Goal: Task Accomplishment & Management: Use online tool/utility

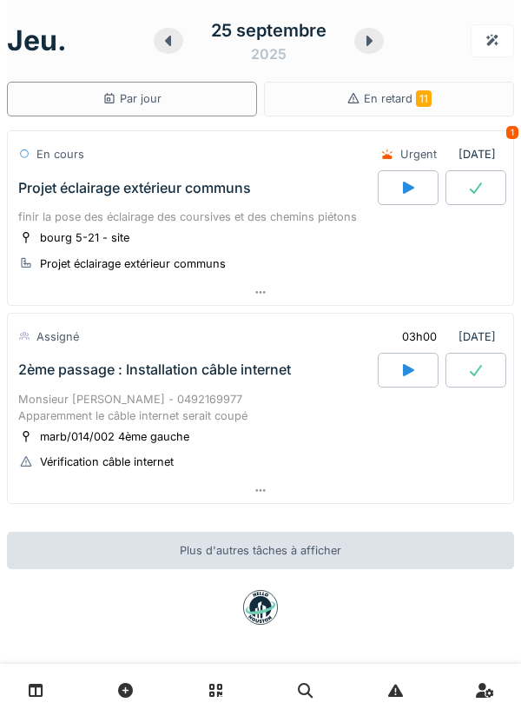
click at [179, 396] on div "Monsieur [PERSON_NAME] - 0492169977 Apparemment le câble internet serait coupé" at bounding box center [260, 407] width 485 height 33
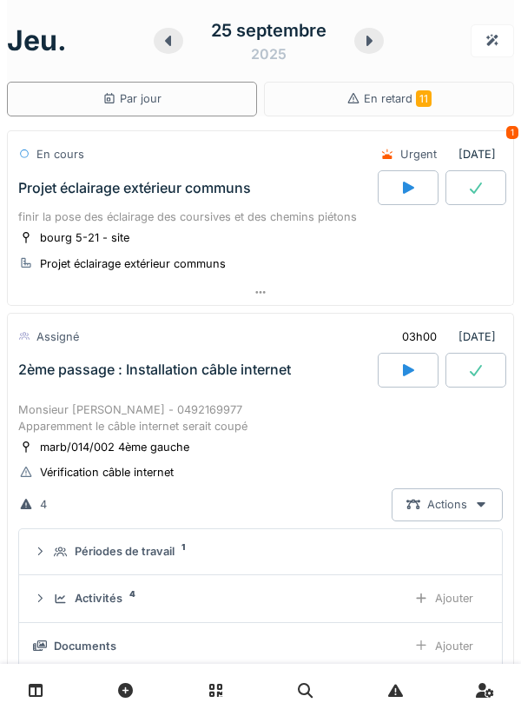
click at [206, 384] on div "2ème passage : Installation câble internet" at bounding box center [196, 370] width 363 height 35
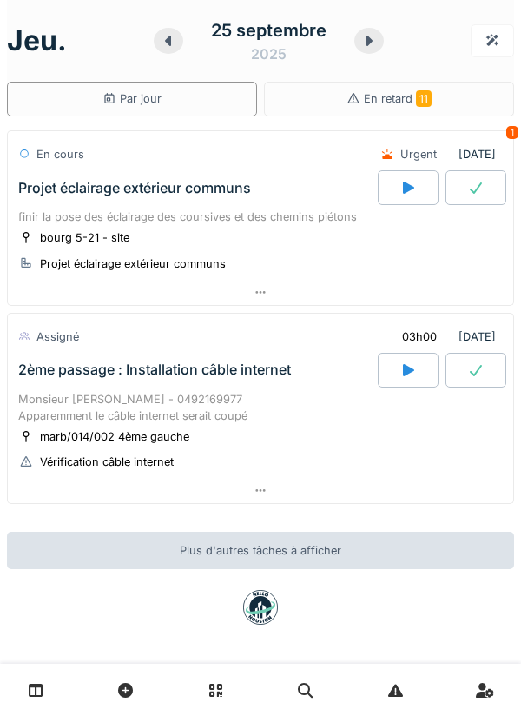
click at [230, 175] on div "Projet éclairage extérieur communs" at bounding box center [196, 187] width 363 height 35
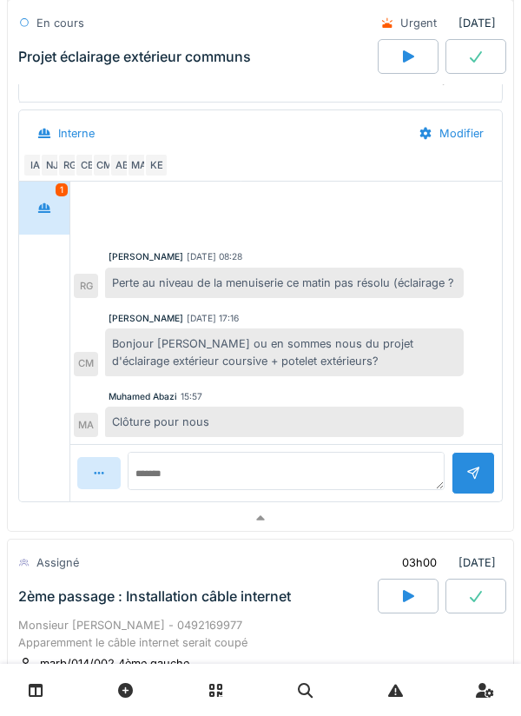
scroll to position [375, 0]
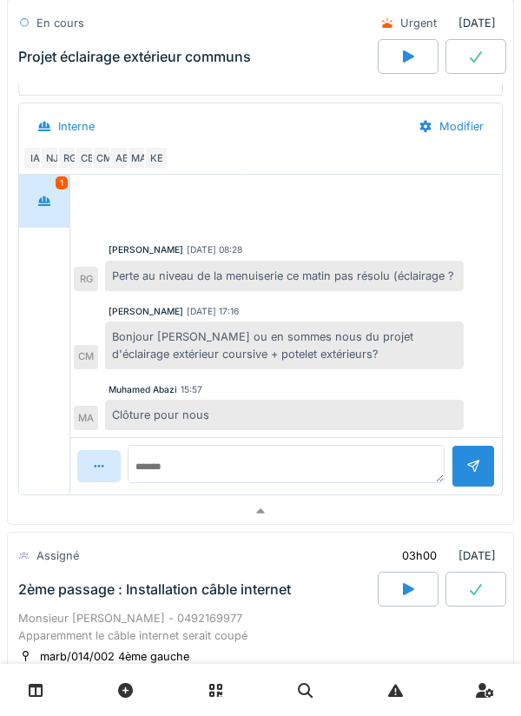
click at [58, 223] on div "1" at bounding box center [44, 201] width 50 height 53
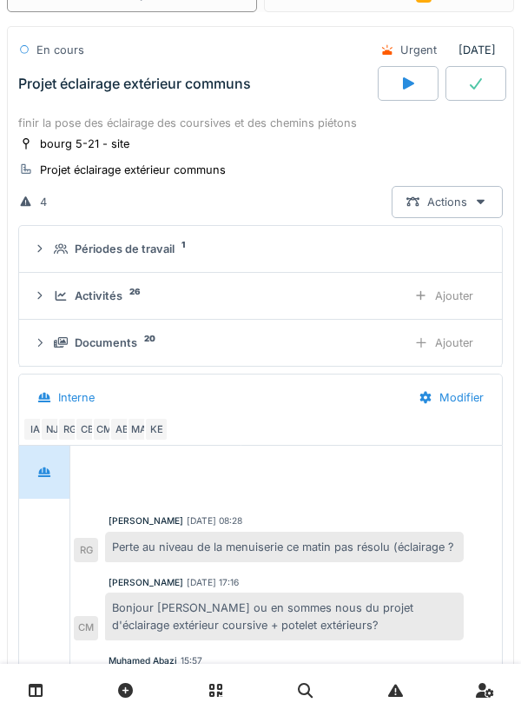
scroll to position [0, 0]
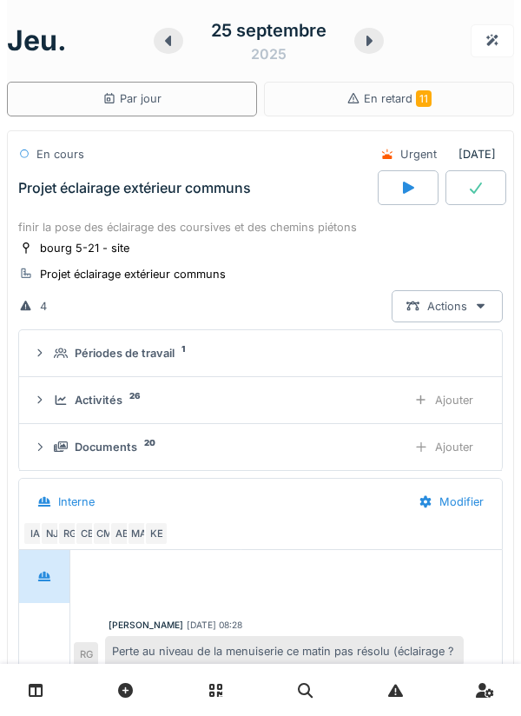
click at [227, 232] on div "finir la pose des éclairage des coursives et des chemins piétons" at bounding box center [260, 227] width 485 height 17
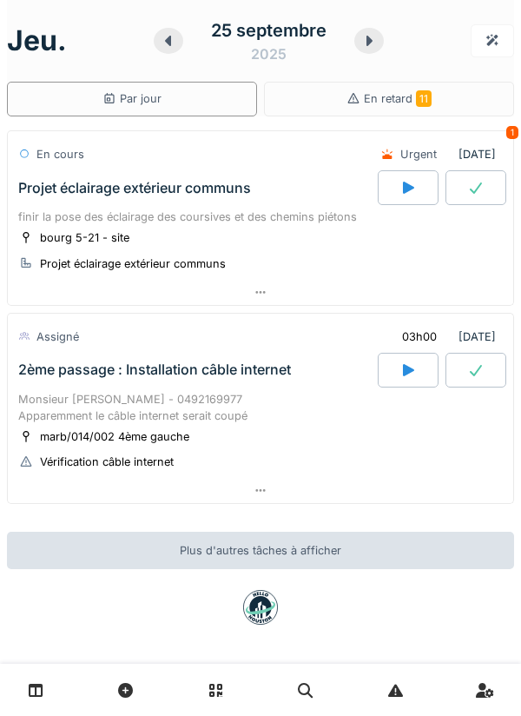
click at [366, 47] on icon at bounding box center [369, 41] width 17 height 14
click at [376, 41] on icon at bounding box center [369, 41] width 17 height 14
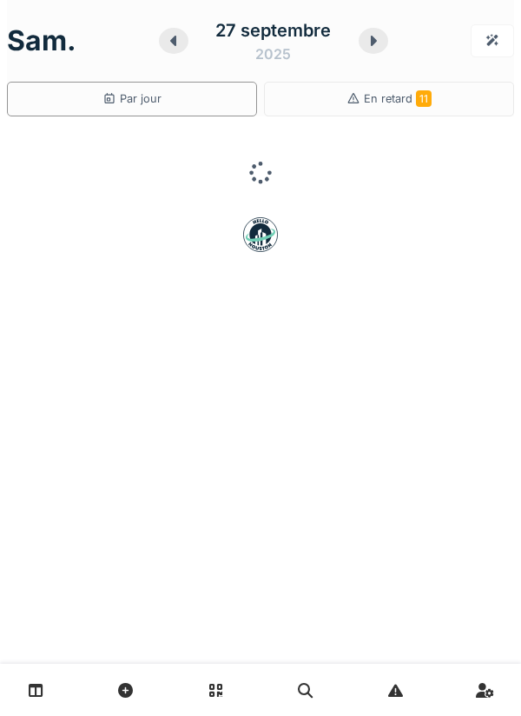
click at [376, 43] on icon at bounding box center [373, 41] width 17 height 14
click at [351, 44] on icon at bounding box center [342, 41] width 17 height 14
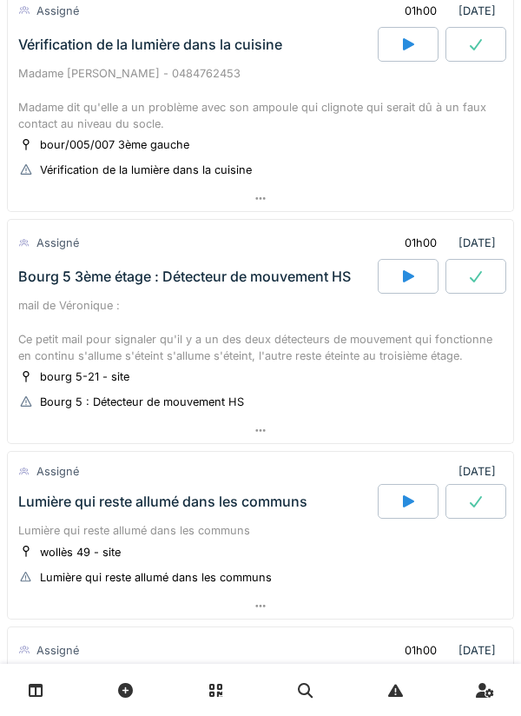
scroll to position [146, 0]
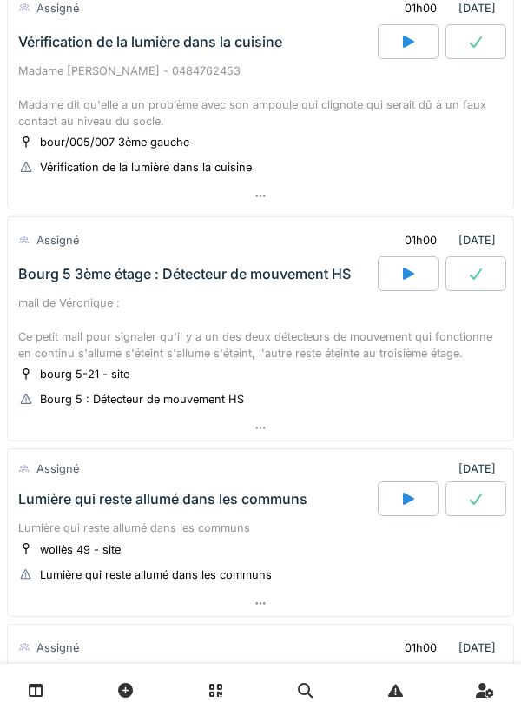
click at [304, 334] on div "mail de Véronique : Ce petit mail pour signaler qu'il y a un des deux détecteur…" at bounding box center [260, 328] width 485 height 67
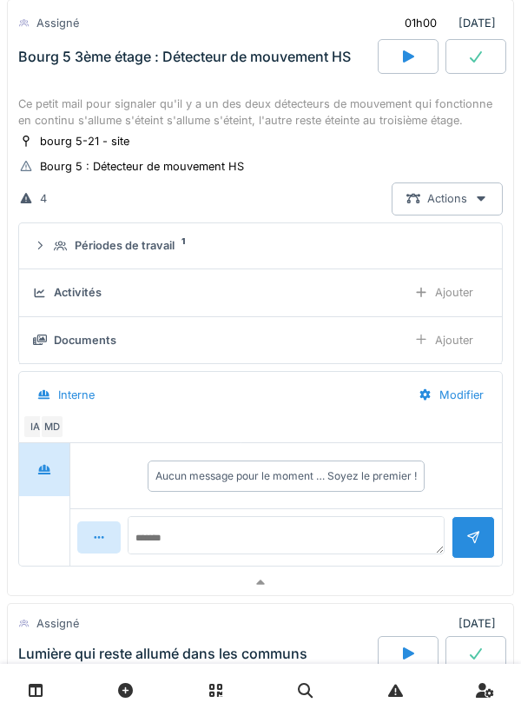
scroll to position [400, 0]
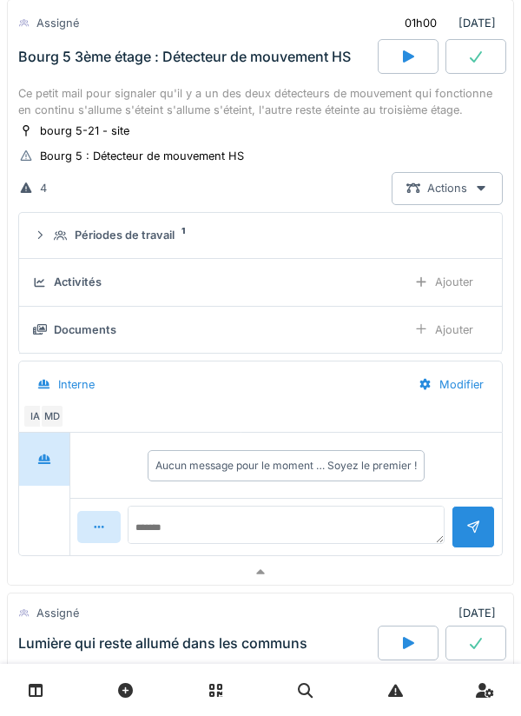
click at [143, 251] on summary "Périodes de travail 1" at bounding box center [260, 236] width 469 height 32
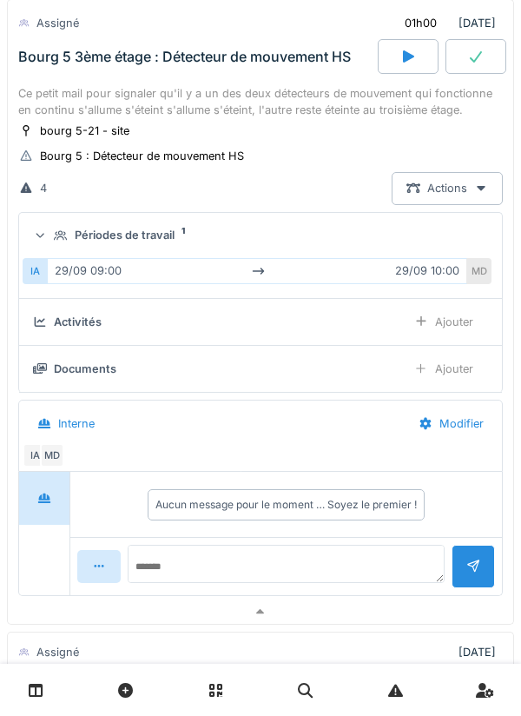
click at [167, 236] on div "Périodes de travail" at bounding box center [125, 235] width 100 height 17
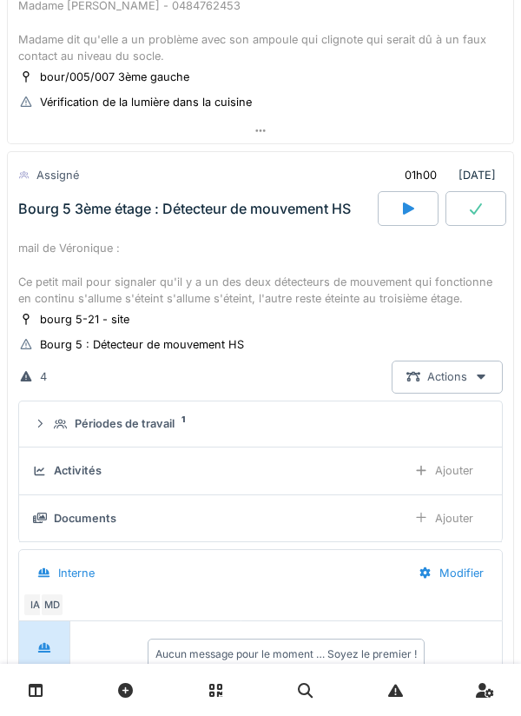
scroll to position [209, 0]
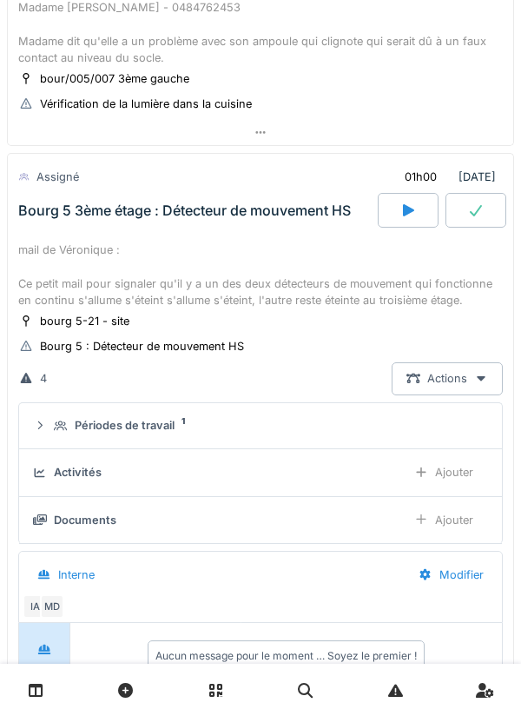
click at [253, 264] on div "mail de Véronique : Ce petit mail pour signaler qu'il y a un des deux détecteur…" at bounding box center [260, 275] width 485 height 67
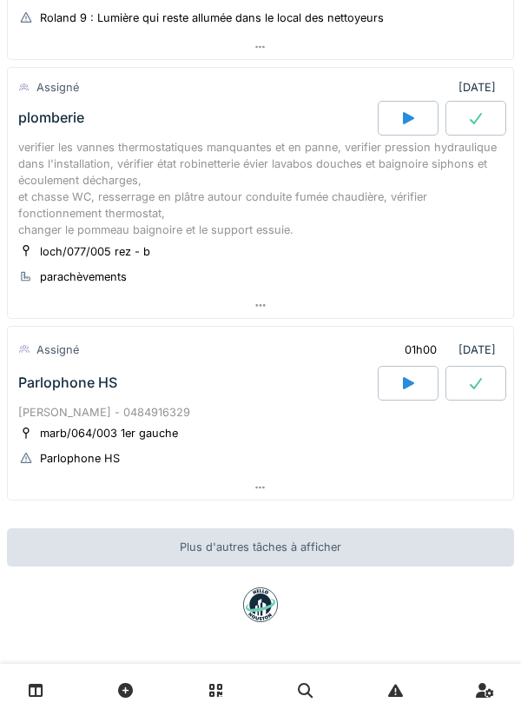
click at [221, 382] on div "Parlophone HS" at bounding box center [196, 383] width 363 height 35
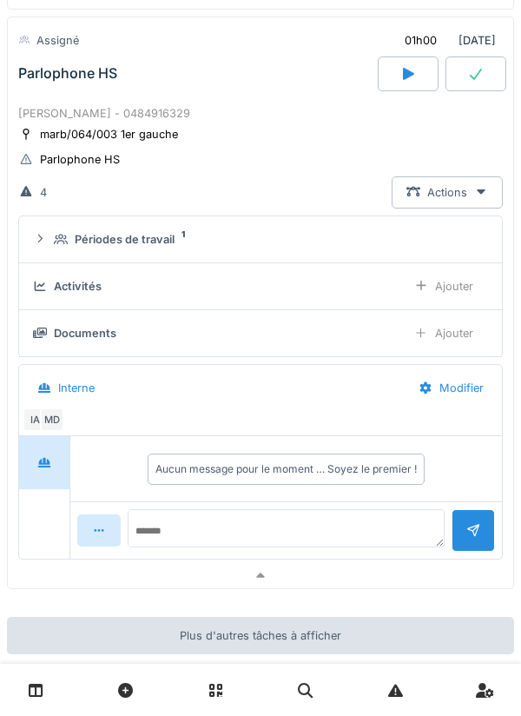
scroll to position [1198, 0]
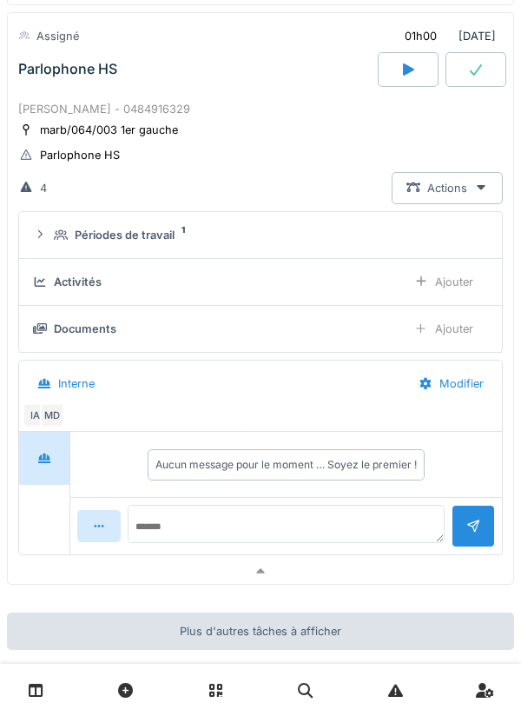
click at [163, 240] on div "Périodes de travail" at bounding box center [125, 235] width 100 height 17
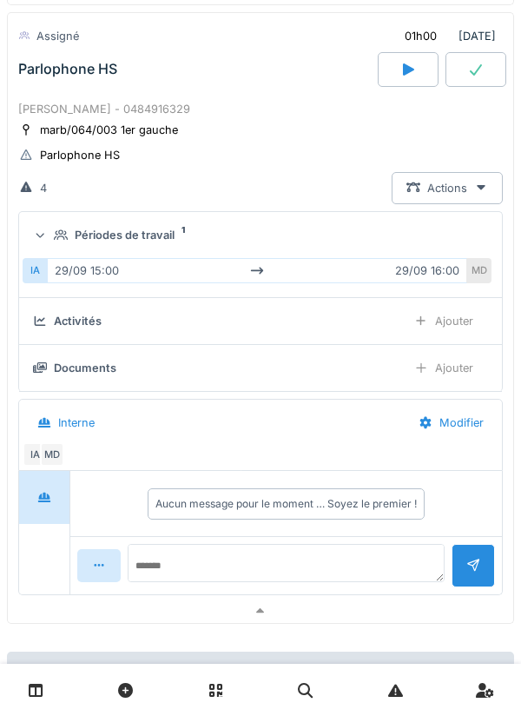
click at [176, 242] on div "Périodes de travail 1" at bounding box center [267, 235] width 427 height 17
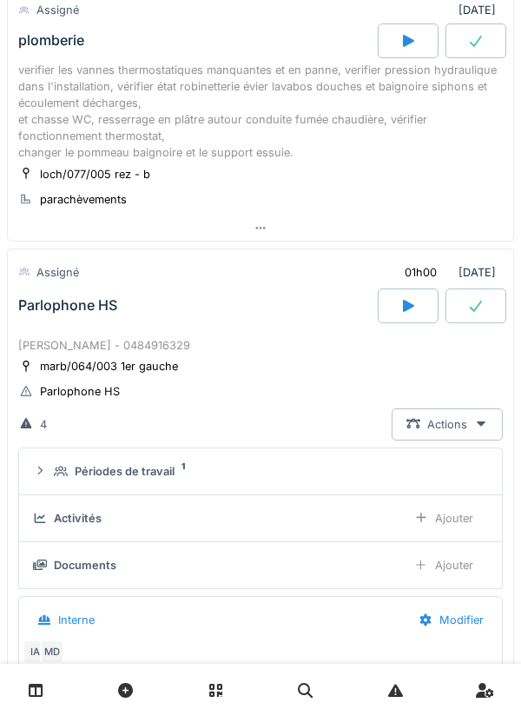
click at [219, 372] on div "marb/064/003 1er gauche Parlophone HS" at bounding box center [260, 378] width 485 height 43
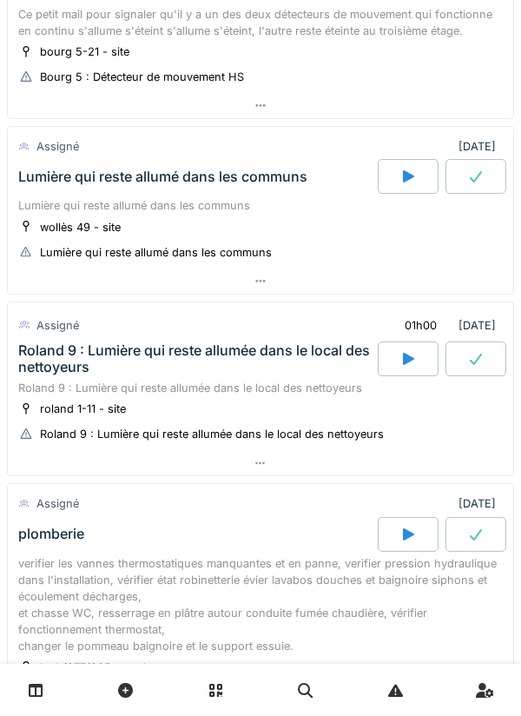
click at [212, 385] on div "Roland 9 : Lumière qui reste allumée dans le local des nettoyeurs" at bounding box center [260, 388] width 485 height 17
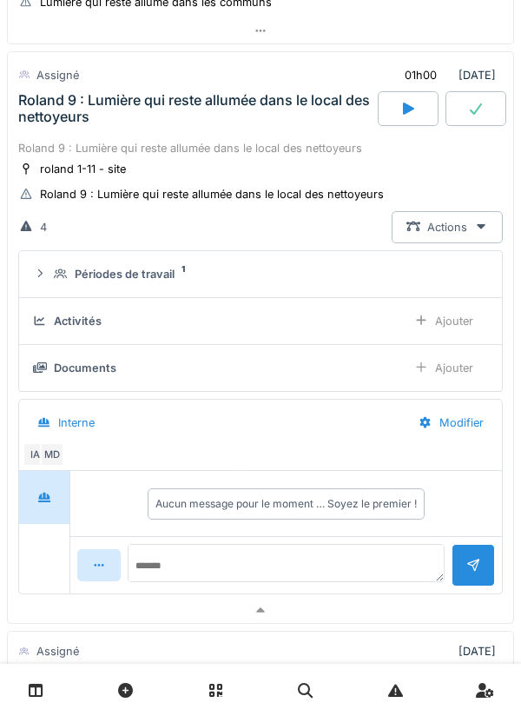
scroll to position [736, 0]
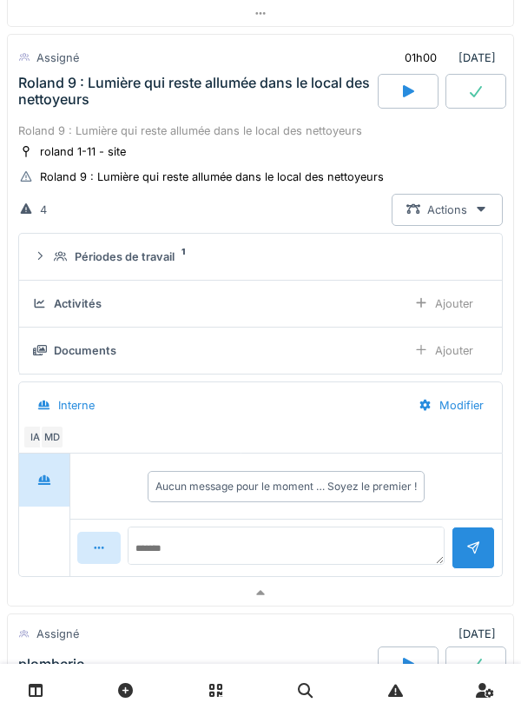
click at [169, 259] on div "Périodes de travail" at bounding box center [125, 256] width 100 height 17
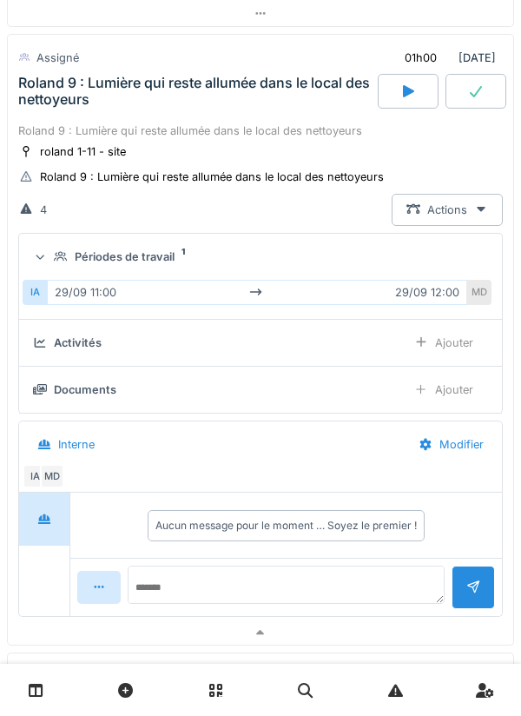
click at [163, 265] on summary "Périodes de travail 1" at bounding box center [260, 257] width 469 height 32
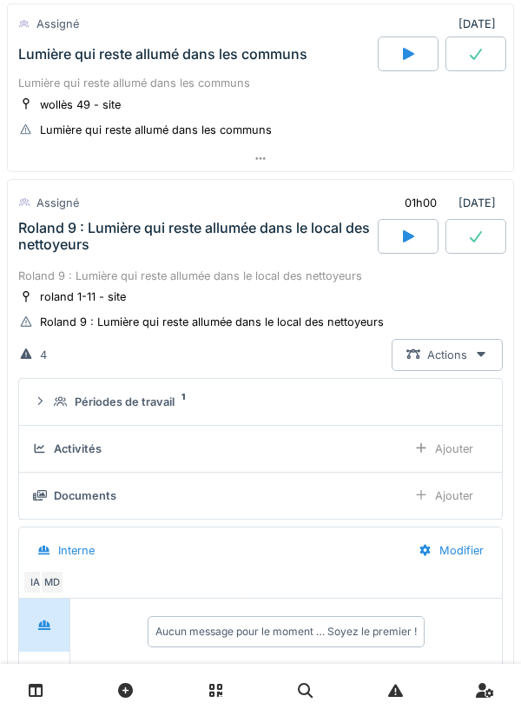
scroll to position [569, 0]
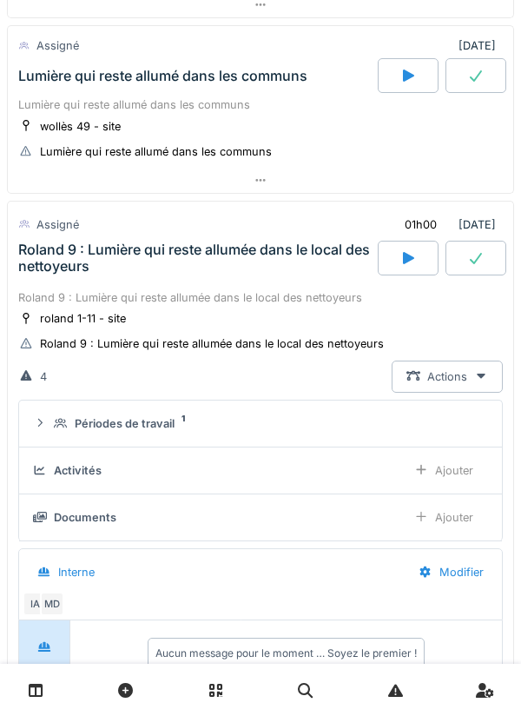
click at [244, 252] on div "Roland 9 : Lumière qui reste allumée dans le local des nettoyeurs" at bounding box center [196, 258] width 356 height 33
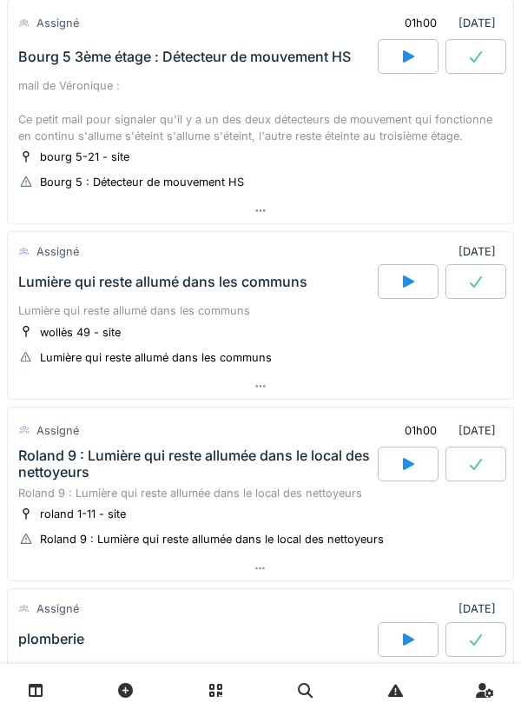
click at [246, 285] on div "Lumière qui reste allumé dans les communs" at bounding box center [162, 282] width 289 height 17
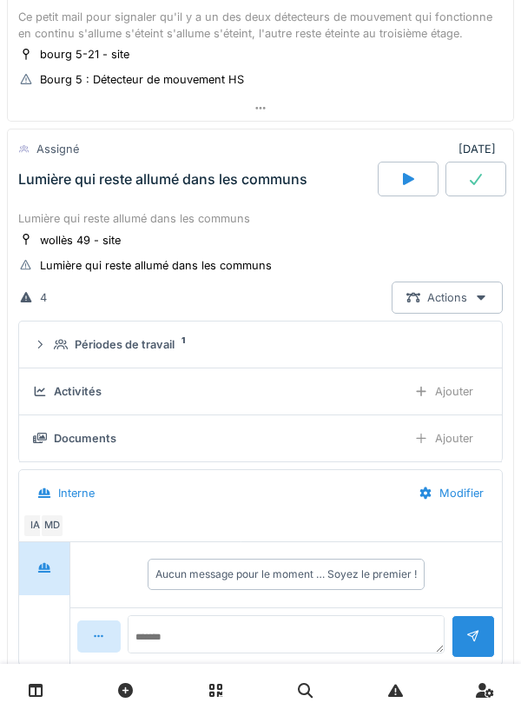
scroll to position [525, 0]
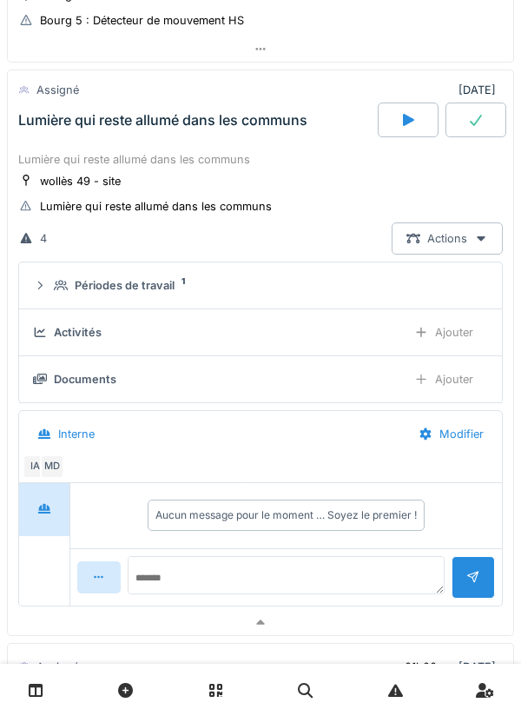
click at [143, 288] on div "Périodes de travail" at bounding box center [125, 285] width 100 height 17
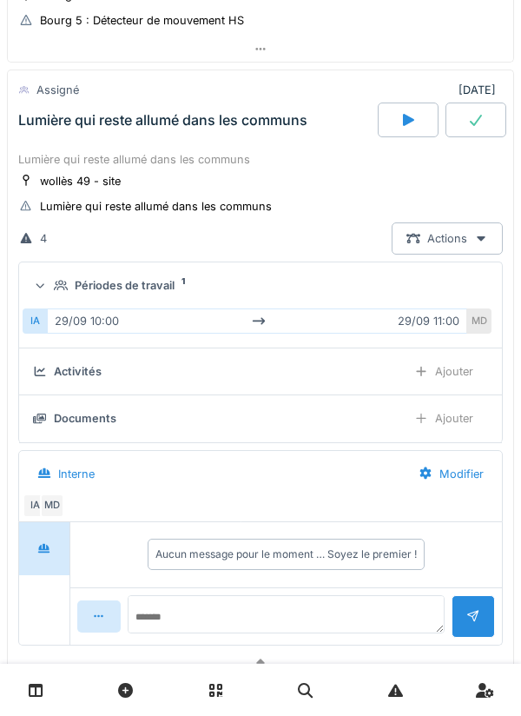
click at [151, 297] on summary "Périodes de travail 1" at bounding box center [260, 285] width 469 height 32
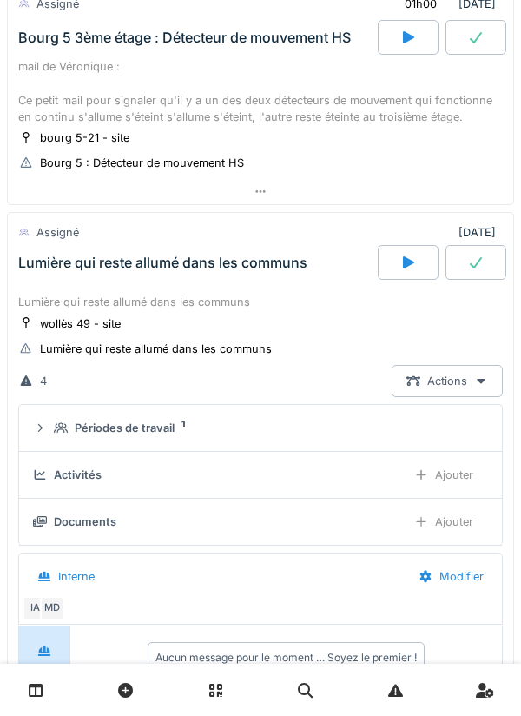
click at [218, 277] on div "Lumière qui reste allumé dans les communs" at bounding box center [196, 262] width 363 height 35
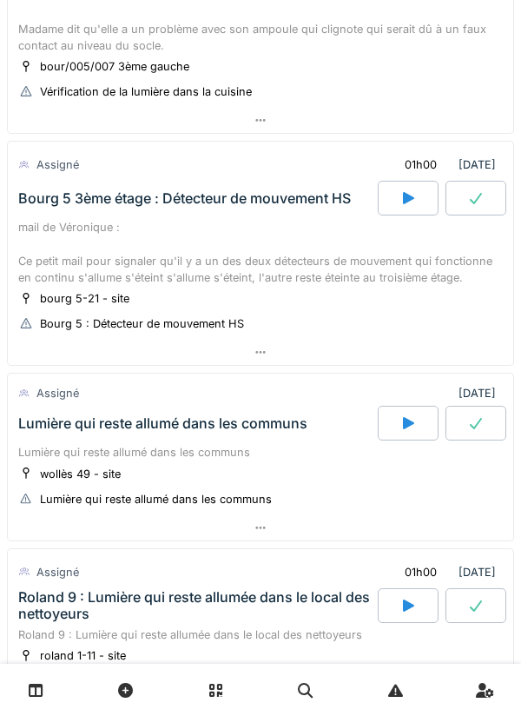
click at [242, 227] on div "mail de Véronique : Ce petit mail pour signaler qu'il y a un des deux détecteur…" at bounding box center [260, 252] width 485 height 67
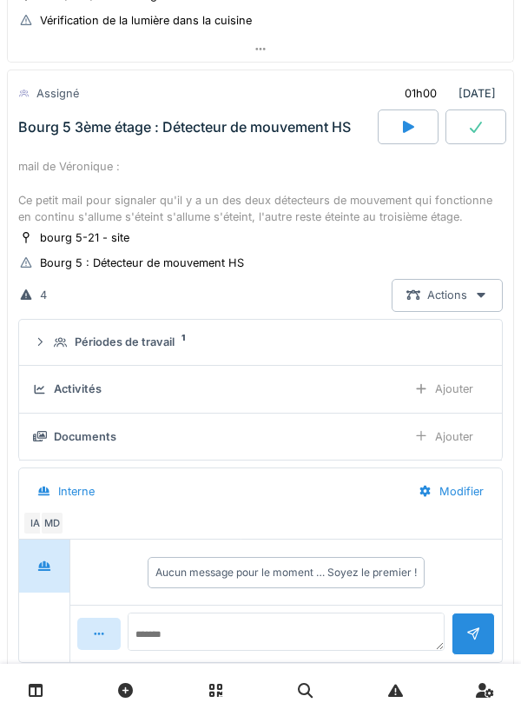
scroll to position [321, 0]
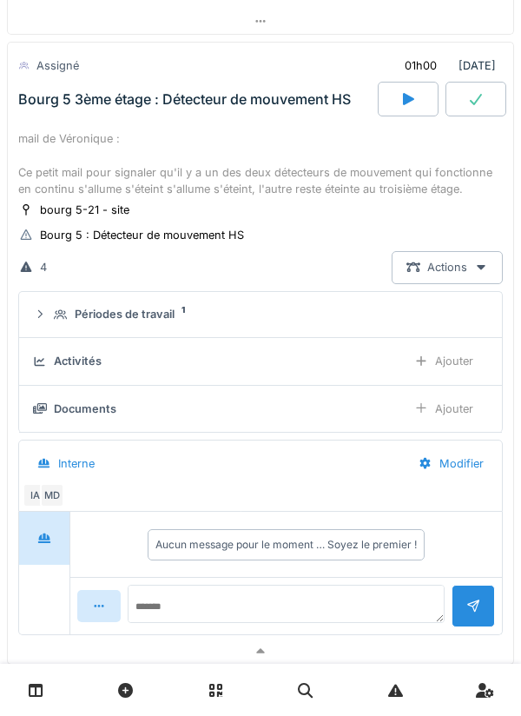
click at [161, 310] on div "Périodes de travail" at bounding box center [125, 314] width 100 height 17
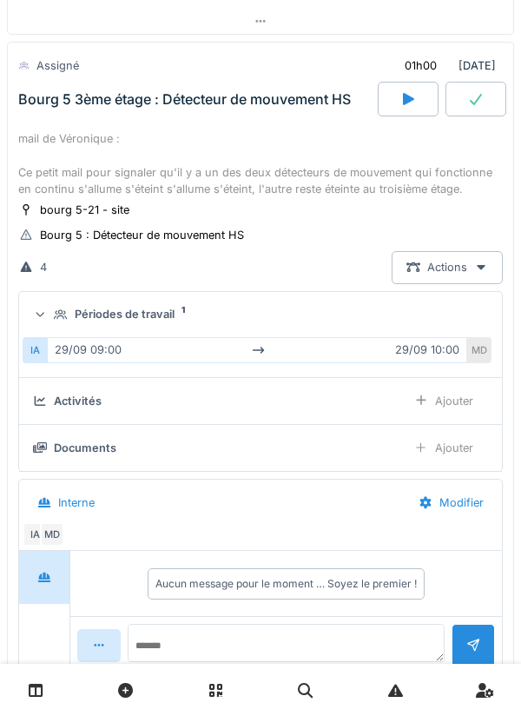
click at [162, 325] on summary "Périodes de travail 1" at bounding box center [260, 315] width 469 height 32
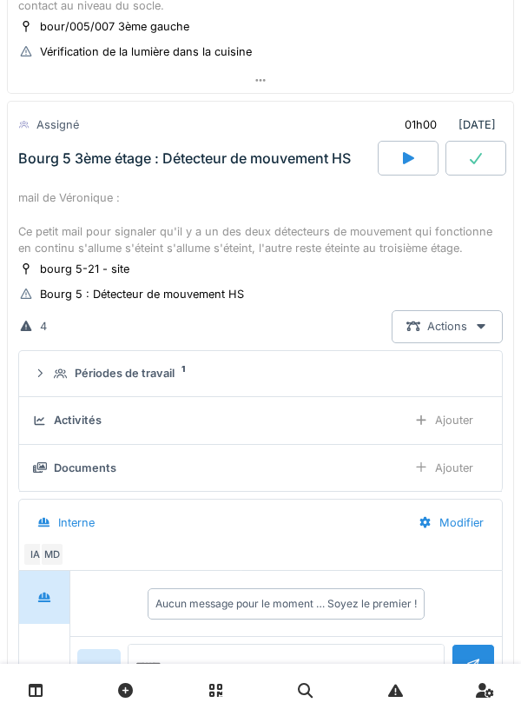
scroll to position [178, 0]
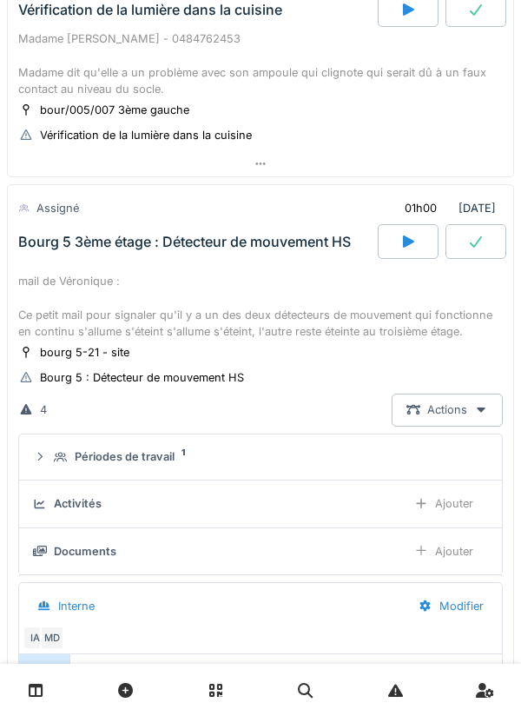
click at [250, 247] on div "Bourg 5 3ème étage : Détecteur de mouvement HS" at bounding box center [184, 242] width 333 height 17
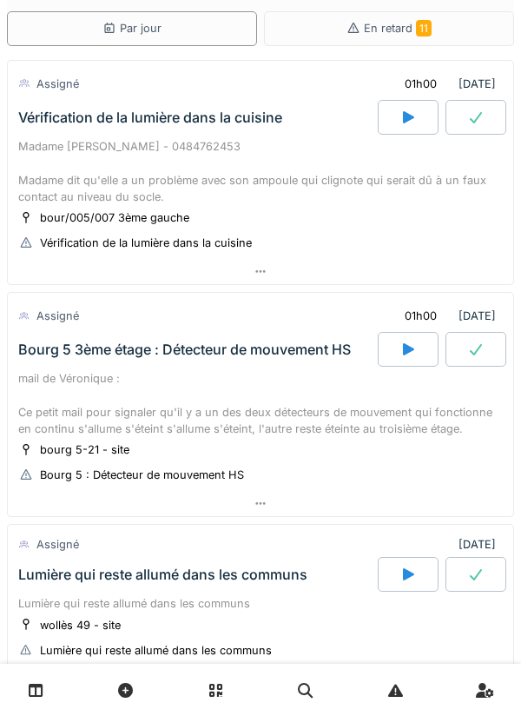
scroll to position [0, 0]
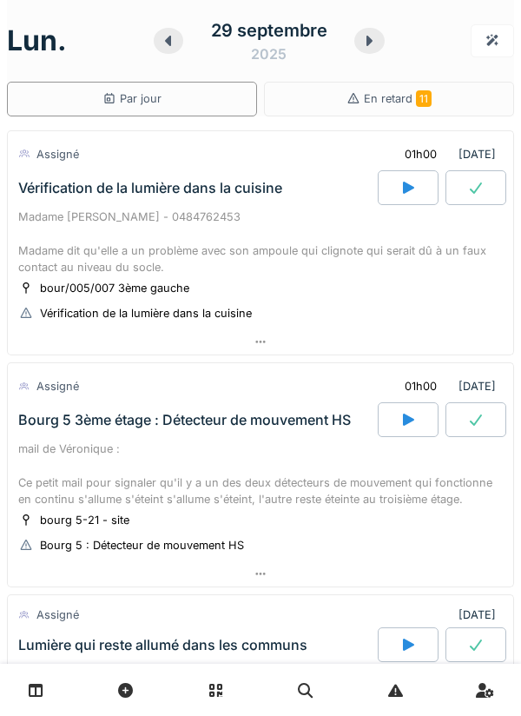
click at [241, 262] on div "Madame [PERSON_NAME] - 0484762453 Madame dit qu'elle a un problème avec son amp…" at bounding box center [260, 242] width 485 height 67
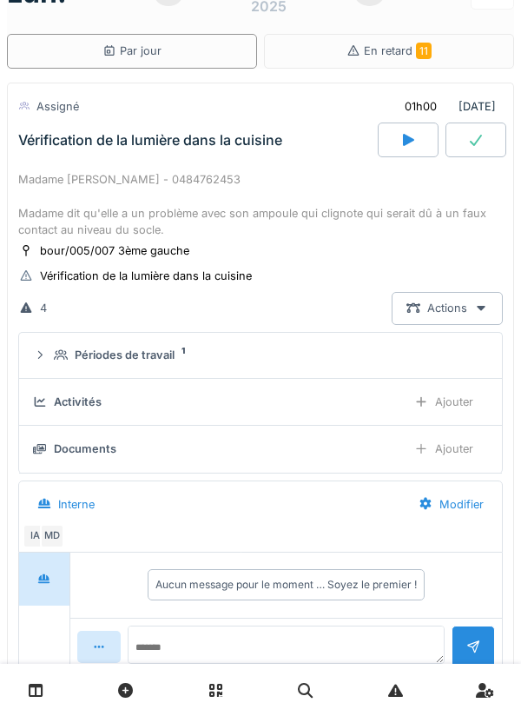
scroll to position [61, 0]
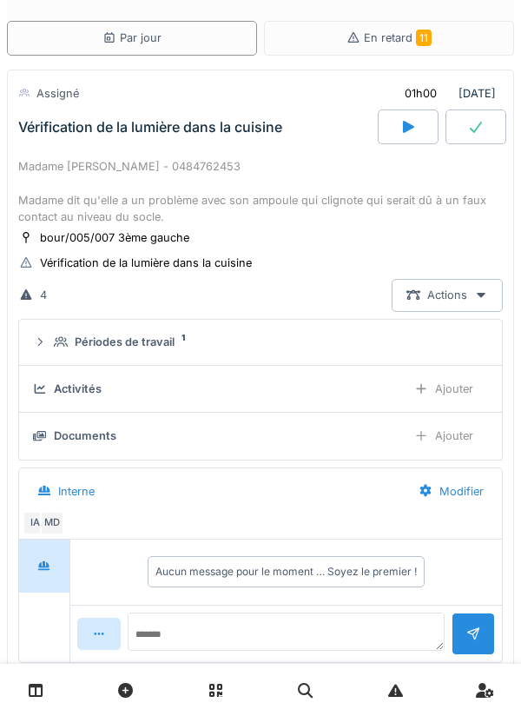
click at [166, 353] on summary "Périodes de travail 1" at bounding box center [260, 343] width 469 height 32
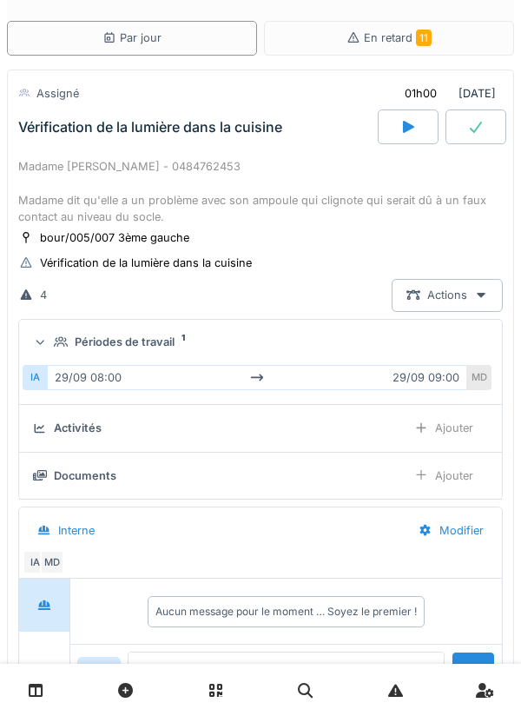
click at [161, 341] on div "Périodes de travail" at bounding box center [125, 342] width 100 height 17
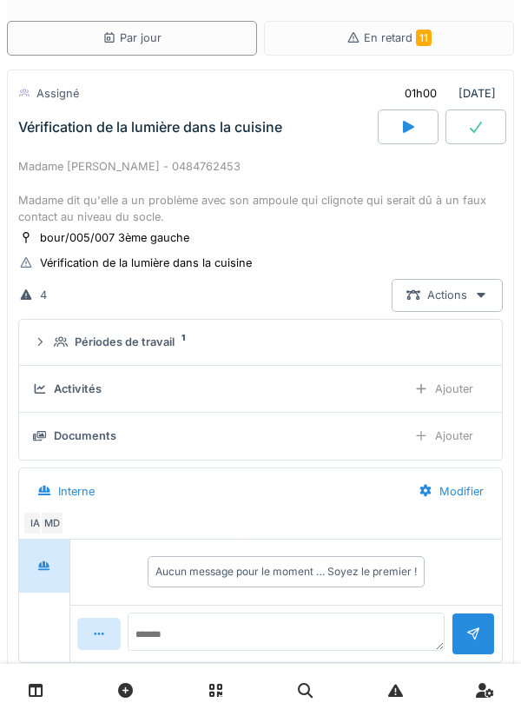
click at [232, 181] on div "Madame [PERSON_NAME] - 0484762453 Madame dit qu'elle a un problème avec son amp…" at bounding box center [260, 191] width 485 height 67
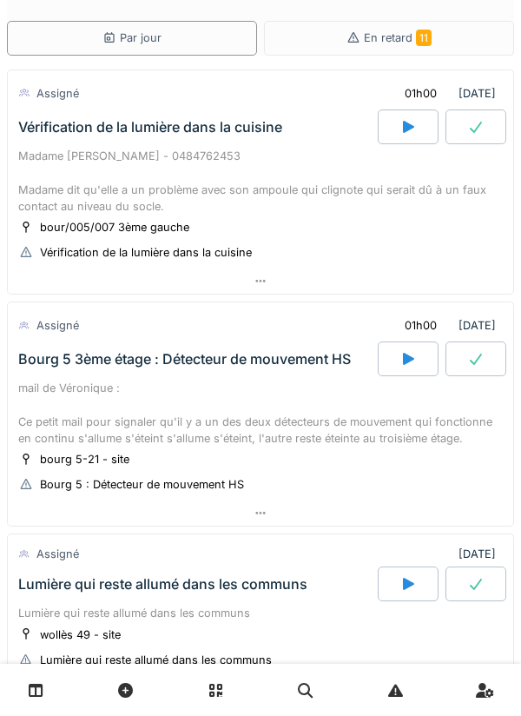
click at [242, 176] on div "Madame [PERSON_NAME] - 0484762453 Madame dit qu'elle a un problème avec son amp…" at bounding box center [260, 181] width 485 height 67
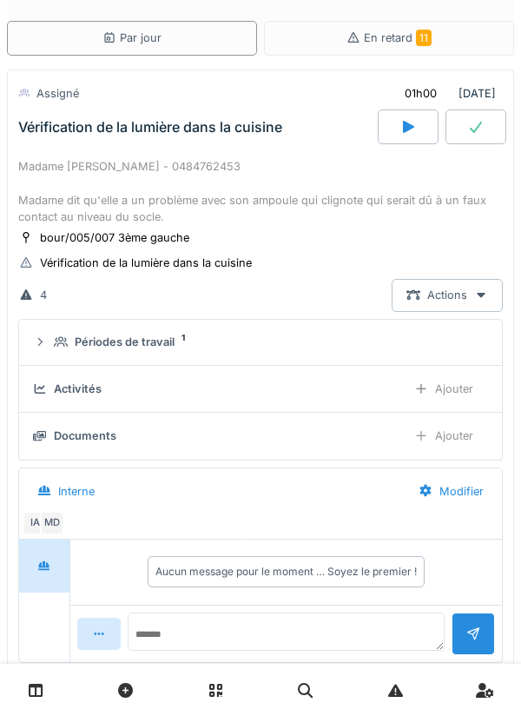
click at [169, 341] on div "Périodes de travail" at bounding box center [125, 342] width 100 height 17
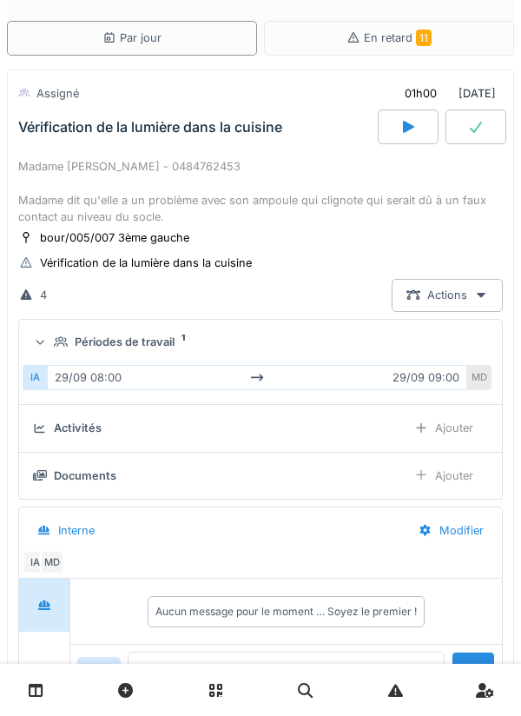
click at [175, 339] on div "Périodes de travail 1" at bounding box center [267, 342] width 427 height 17
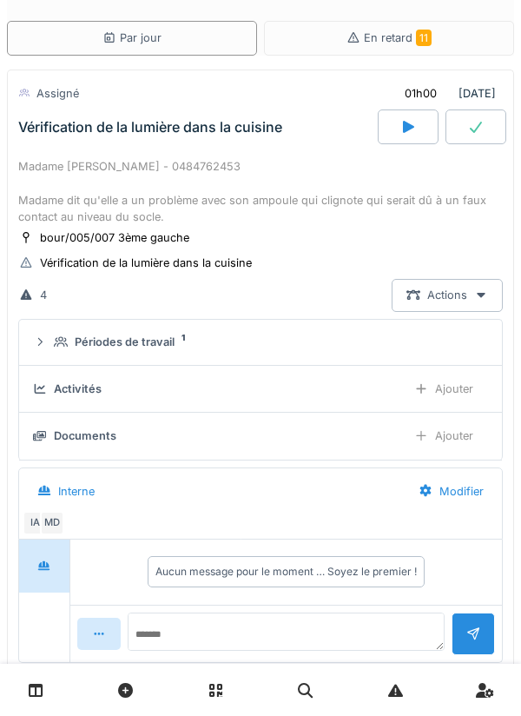
click at [163, 334] on div "Périodes de travail" at bounding box center [125, 342] width 100 height 17
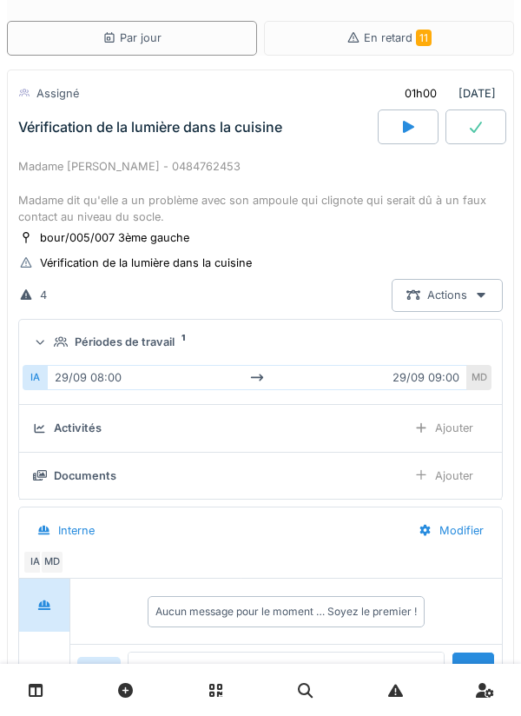
click at [172, 357] on summary "Périodes de travail 1" at bounding box center [260, 343] width 469 height 32
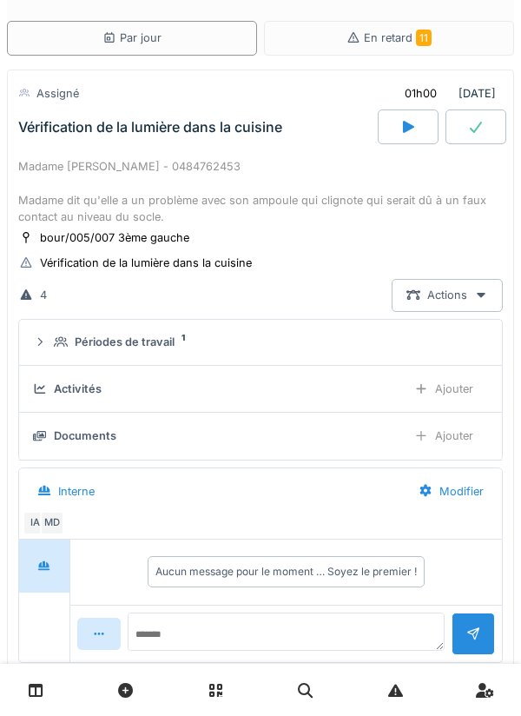
click at [256, 140] on div "Vérification de la lumière dans la cuisine" at bounding box center [196, 126] width 363 height 35
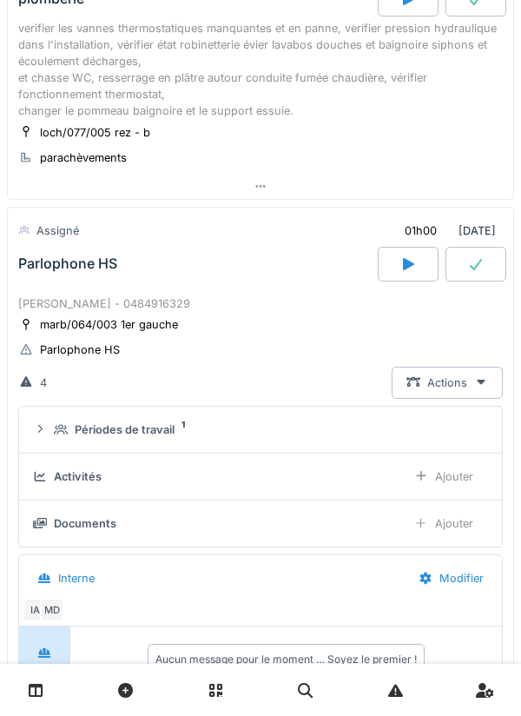
click at [232, 304] on div "[PERSON_NAME] - 0484916329" at bounding box center [260, 303] width 485 height 17
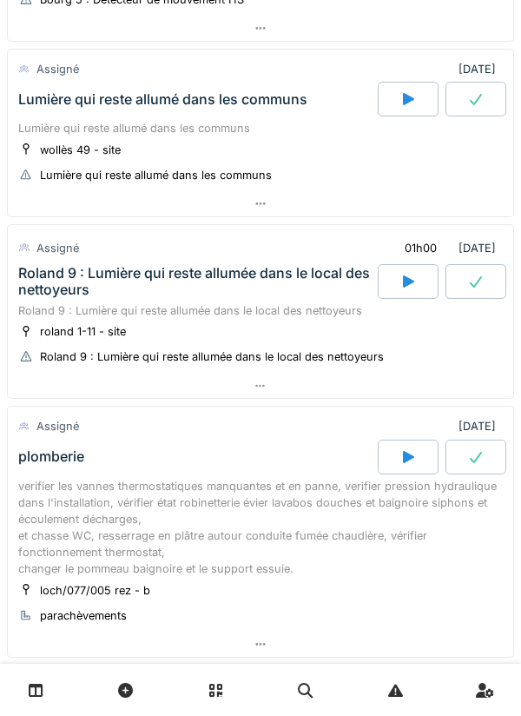
scroll to position [0, 0]
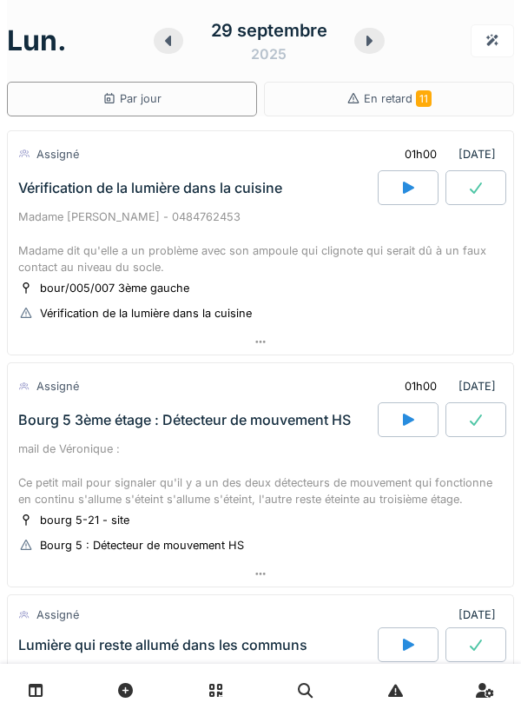
click at [354, 52] on div "[DATE]" at bounding box center [269, 41] width 231 height 54
click at [367, 43] on icon at bounding box center [370, 41] width 6 height 10
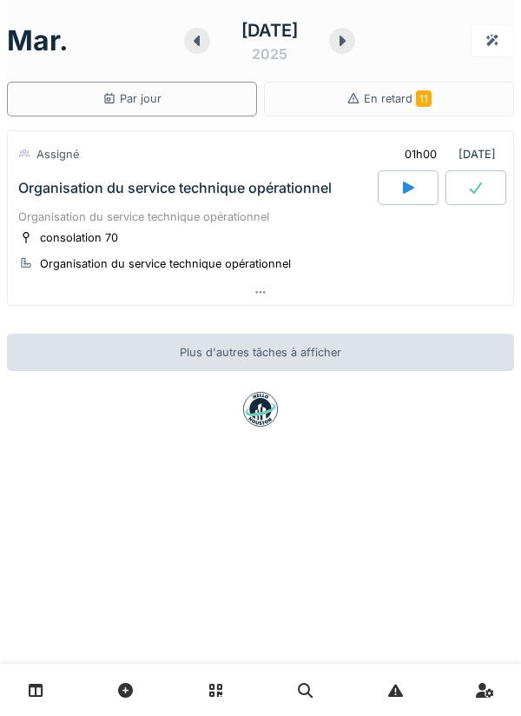
click at [189, 43] on icon at bounding box center [197, 41] width 17 height 14
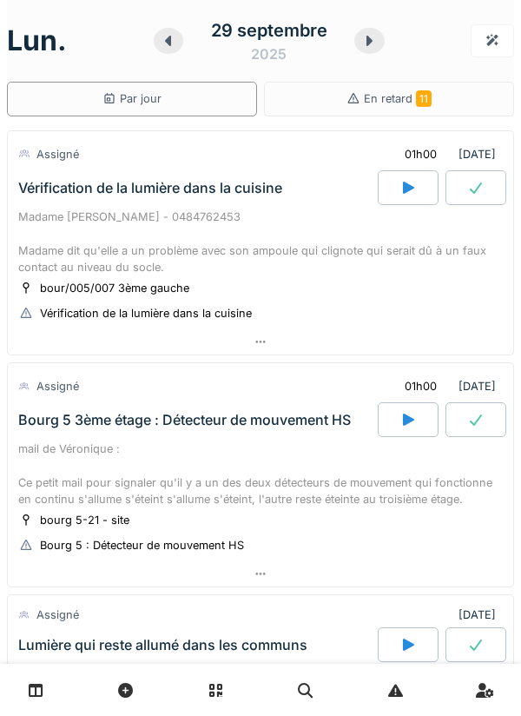
click at [368, 50] on div at bounding box center [369, 41] width 30 height 26
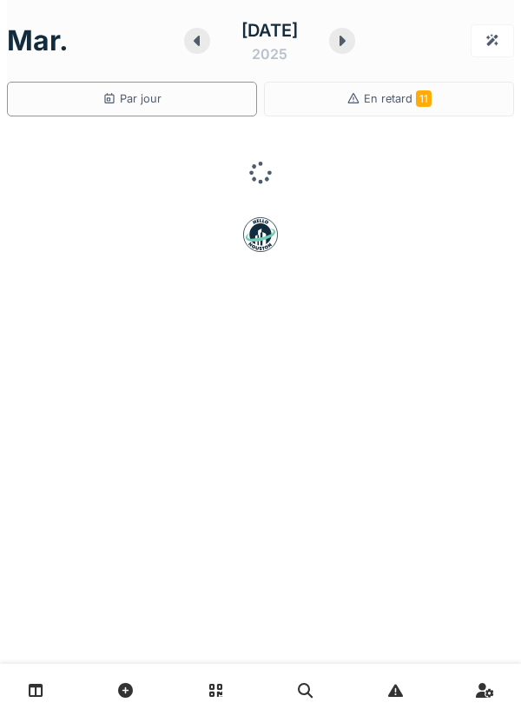
click at [351, 47] on icon at bounding box center [342, 41] width 17 height 14
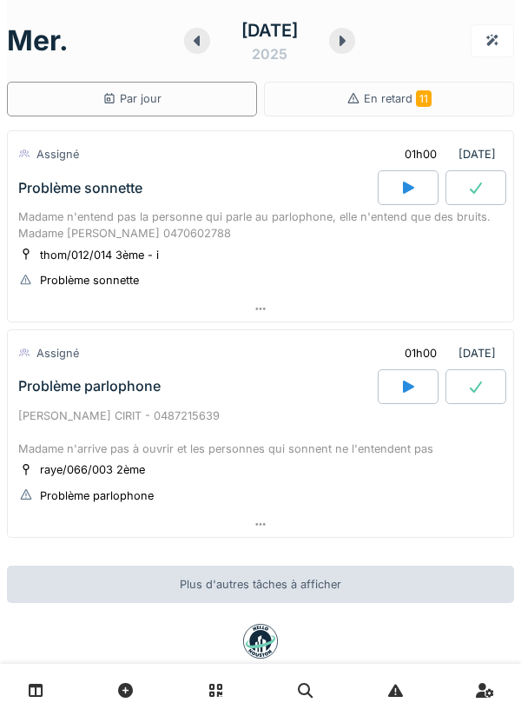
click at [196, 43] on icon at bounding box center [197, 41] width 17 height 14
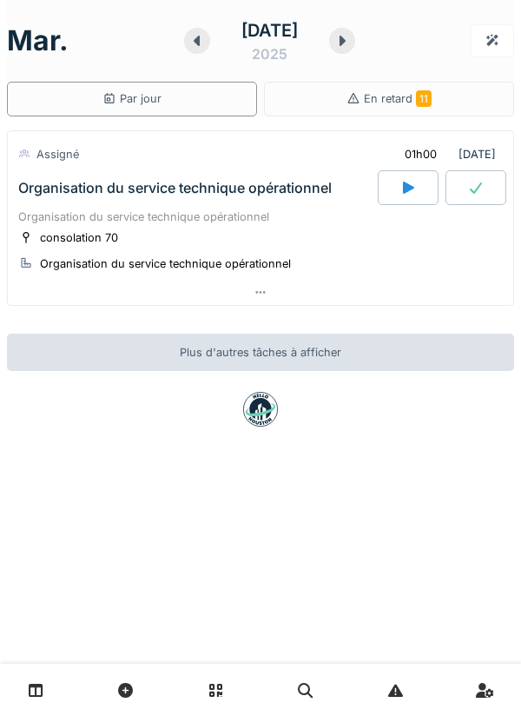
click at [255, 201] on div "Organisation du service technique opérationnel" at bounding box center [196, 187] width 363 height 35
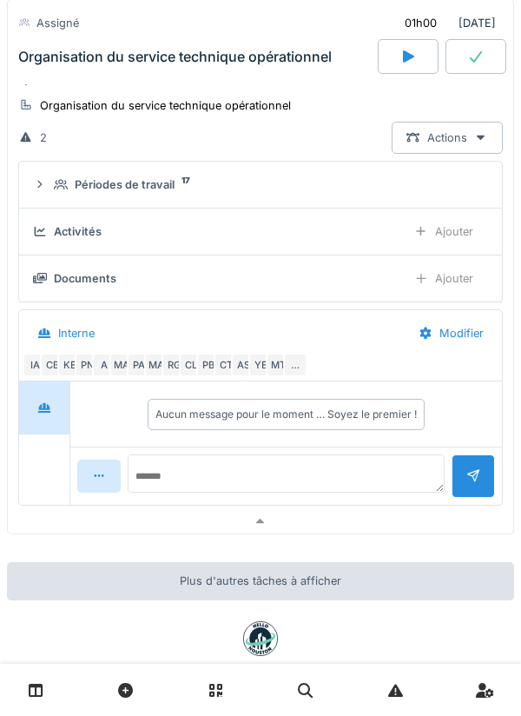
scroll to position [202, 0]
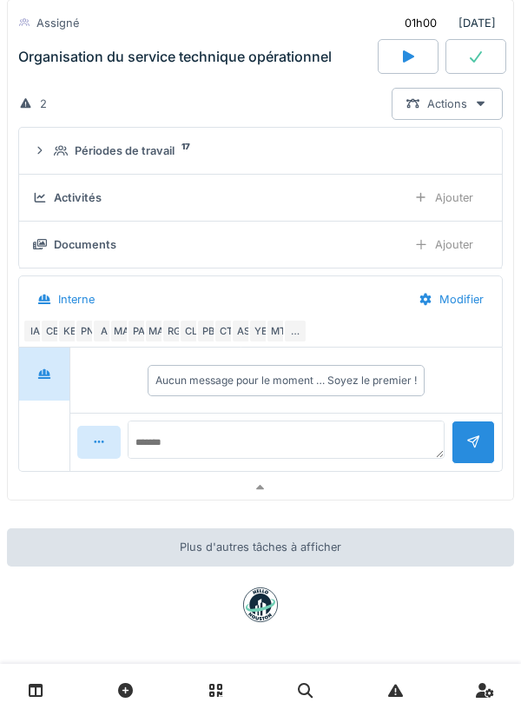
click at [157, 149] on div "Périodes de travail" at bounding box center [125, 150] width 100 height 17
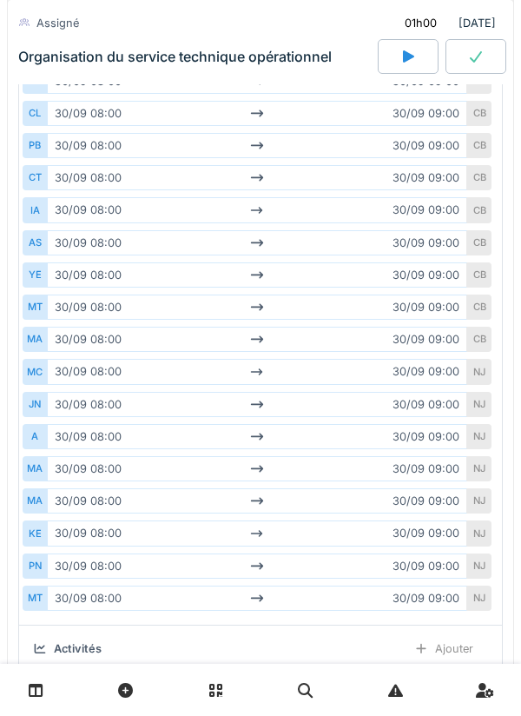
scroll to position [306, 0]
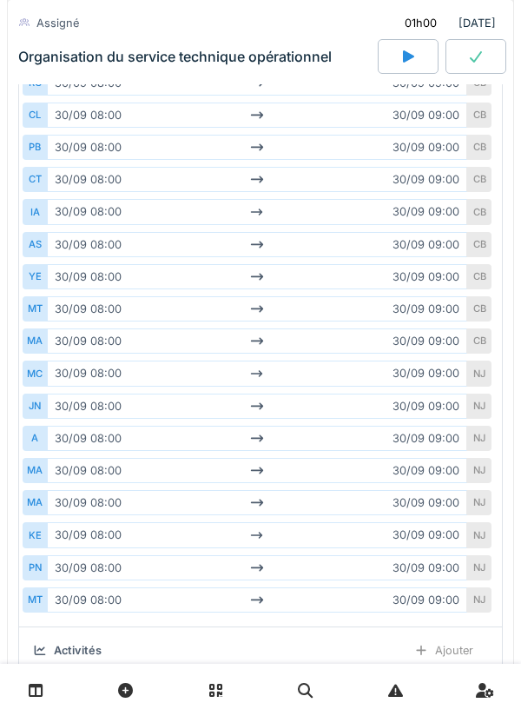
click at [26, 476] on div "MA" at bounding box center [35, 470] width 24 height 25
click at [44, 500] on div "MA" at bounding box center [35, 502] width 24 height 25
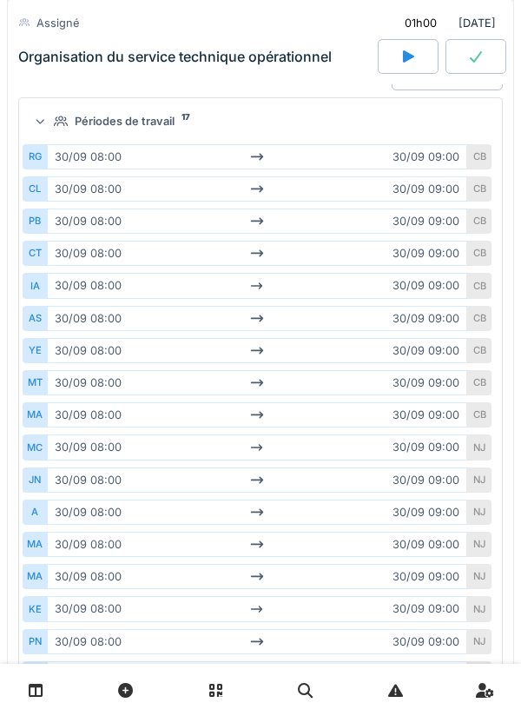
scroll to position [231, 0]
click at [36, 420] on div "MA" at bounding box center [35, 415] width 24 height 25
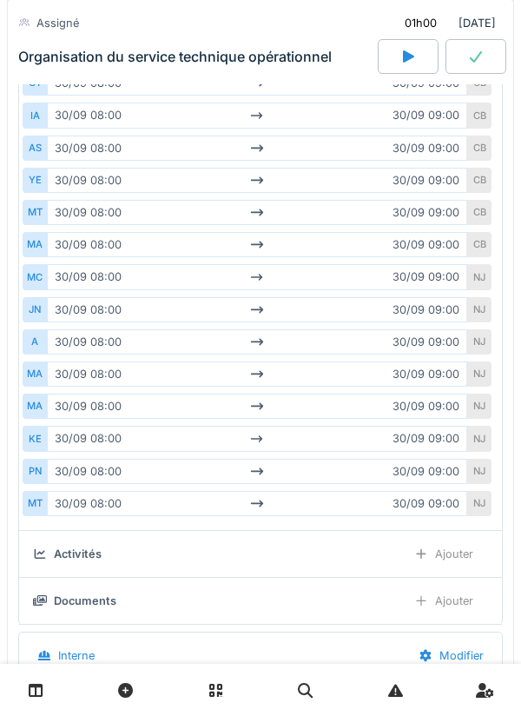
scroll to position [408, 0]
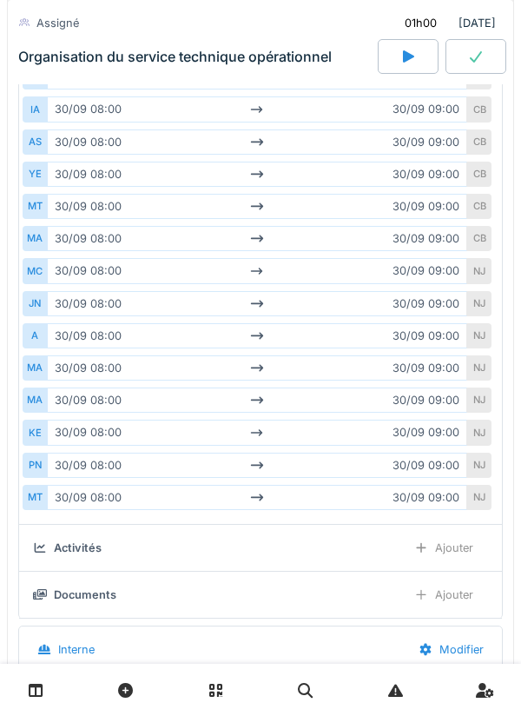
click at [43, 207] on div "MT" at bounding box center [35, 206] width 24 height 25
click at [25, 492] on div "MT" at bounding box center [35, 497] width 24 height 25
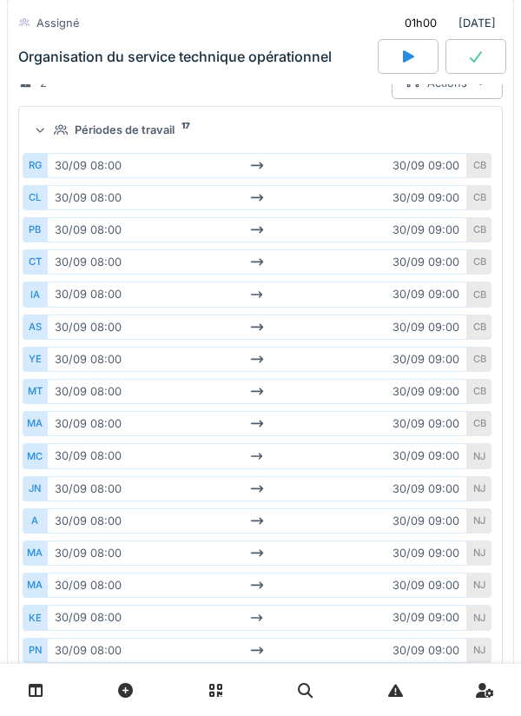
scroll to position [222, 0]
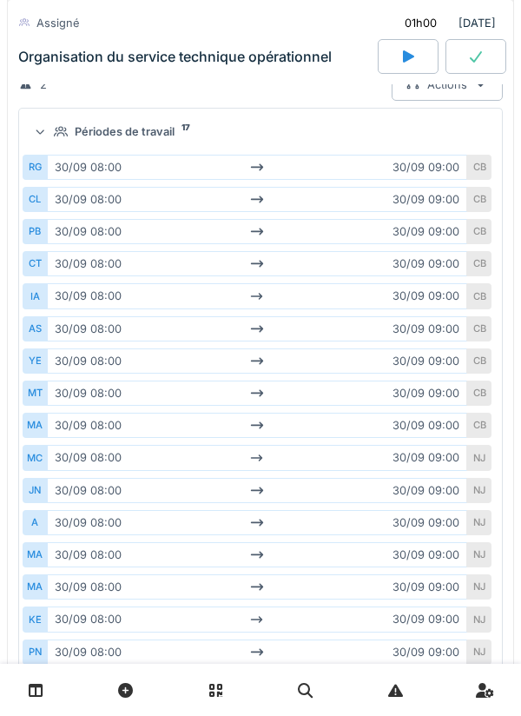
click at [24, 179] on div "RG" at bounding box center [35, 167] width 24 height 25
click at [43, 202] on div "CL" at bounding box center [35, 199] width 24 height 25
click at [43, 233] on div "PB" at bounding box center [35, 231] width 24 height 25
click at [126, 304] on div "[DATE] 08:00 [DATE] 09:00" at bounding box center [257, 295] width 420 height 25
click at [44, 241] on div "PB" at bounding box center [35, 231] width 24 height 25
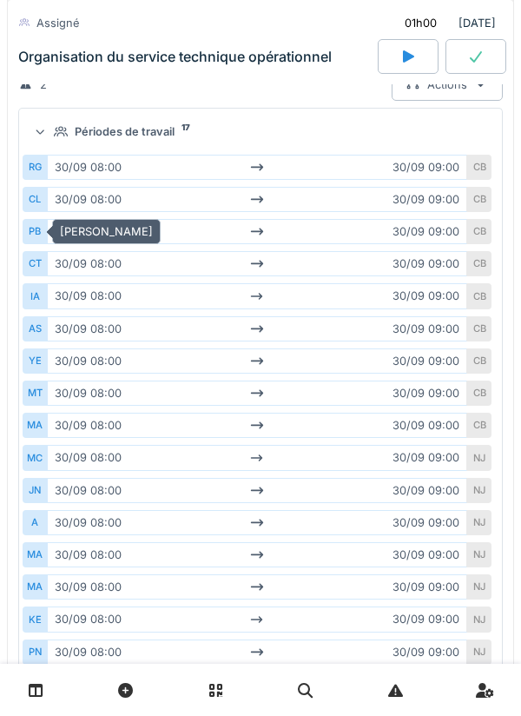
click at [43, 206] on div "CL" at bounding box center [35, 199] width 24 height 25
click at [45, 165] on div "RG" at bounding box center [35, 167] width 24 height 25
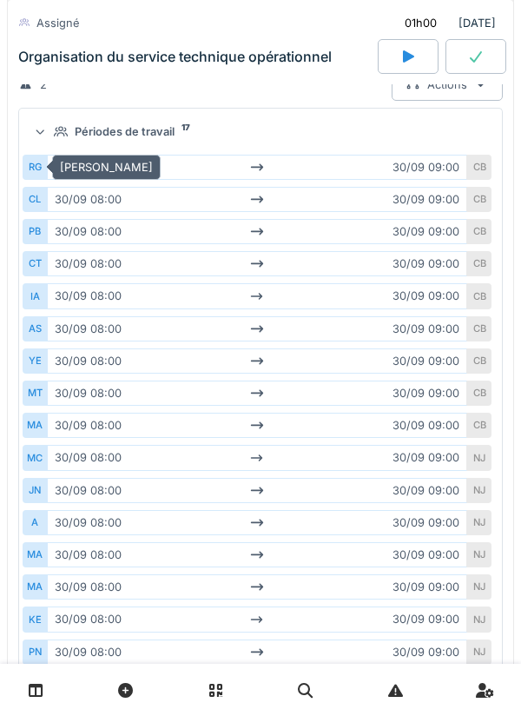
click at [35, 190] on div "CL" at bounding box center [35, 199] width 24 height 25
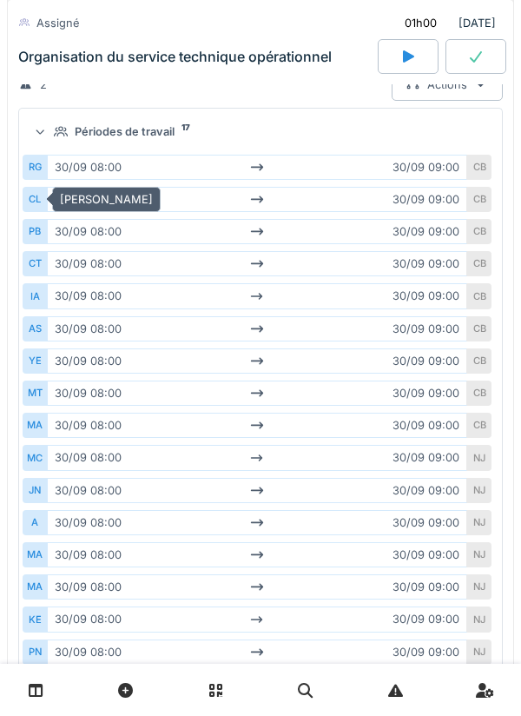
click at [43, 210] on div "CL" at bounding box center [35, 199] width 24 height 25
click at [42, 235] on div "PB" at bounding box center [35, 231] width 24 height 25
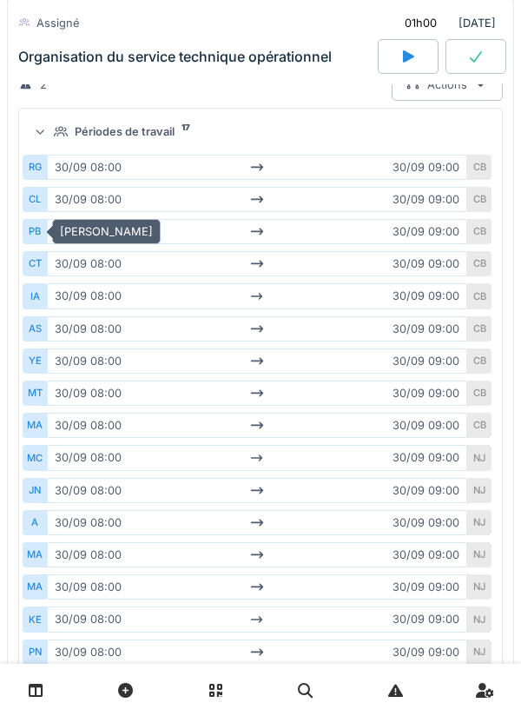
click at [43, 268] on div "CT" at bounding box center [35, 263] width 24 height 25
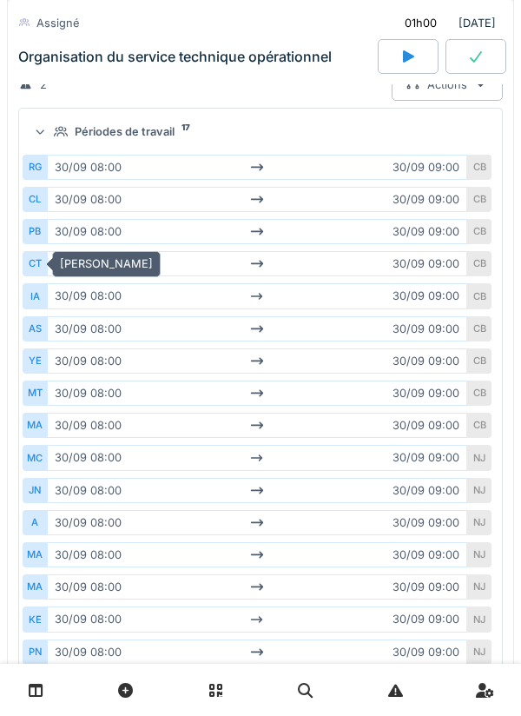
click at [91, 341] on div "AS [DATE] 08:00 [DATE] 09:00 CB" at bounding box center [261, 329] width 476 height 32
click at [42, 305] on div "IA" at bounding box center [35, 295] width 24 height 25
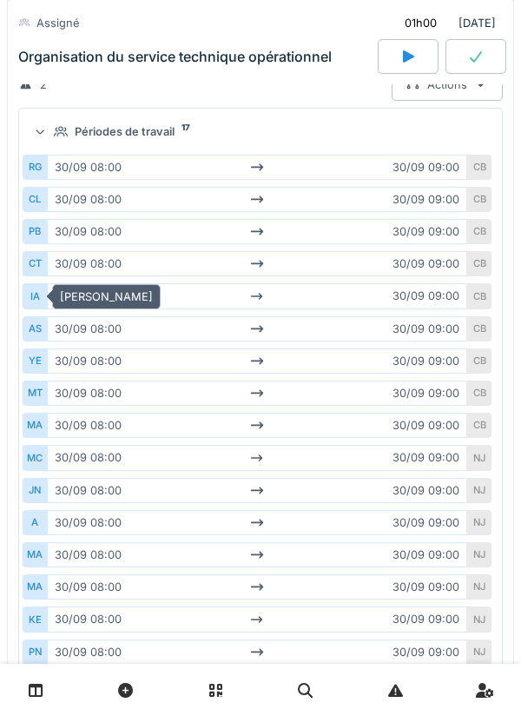
click at [44, 339] on div "AS" at bounding box center [35, 328] width 24 height 25
click at [42, 272] on div "CT" at bounding box center [35, 263] width 24 height 25
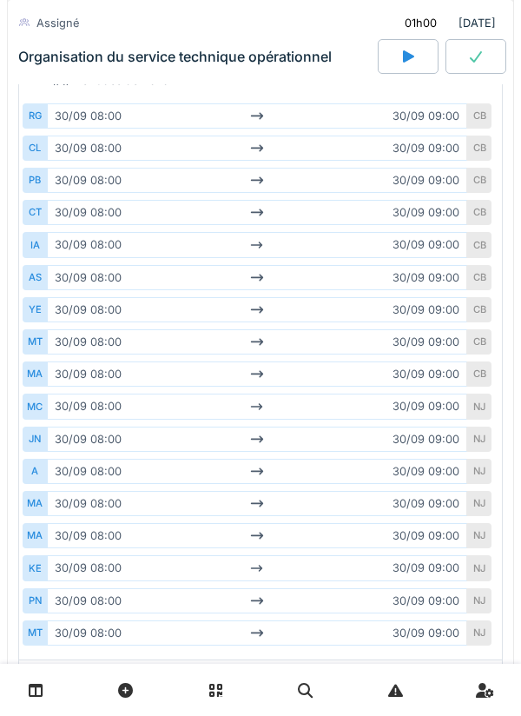
scroll to position [292, 0]
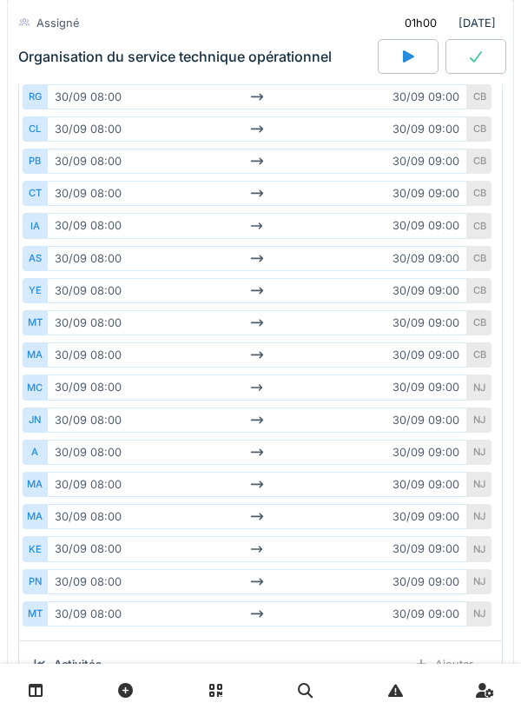
click at [35, 265] on div "AS" at bounding box center [35, 258] width 24 height 25
click at [31, 291] on div "YE" at bounding box center [35, 290] width 24 height 25
click at [39, 314] on div "MT" at bounding box center [35, 322] width 24 height 25
click at [40, 324] on div "MT" at bounding box center [35, 322] width 24 height 25
click at [44, 331] on div "MT" at bounding box center [35, 322] width 24 height 25
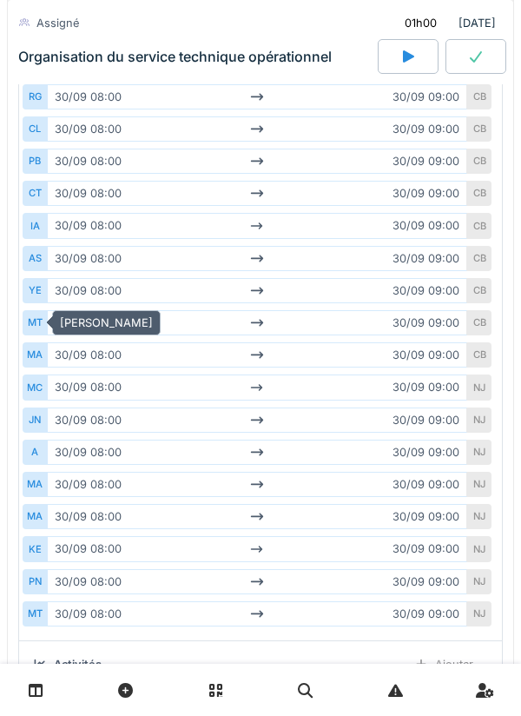
click at [43, 380] on div "MC" at bounding box center [35, 386] width 24 height 25
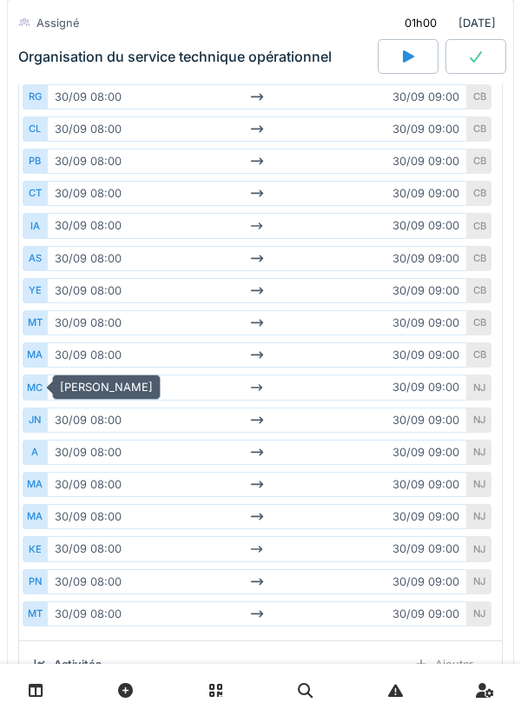
click at [36, 343] on div "MA" at bounding box center [35, 354] width 24 height 25
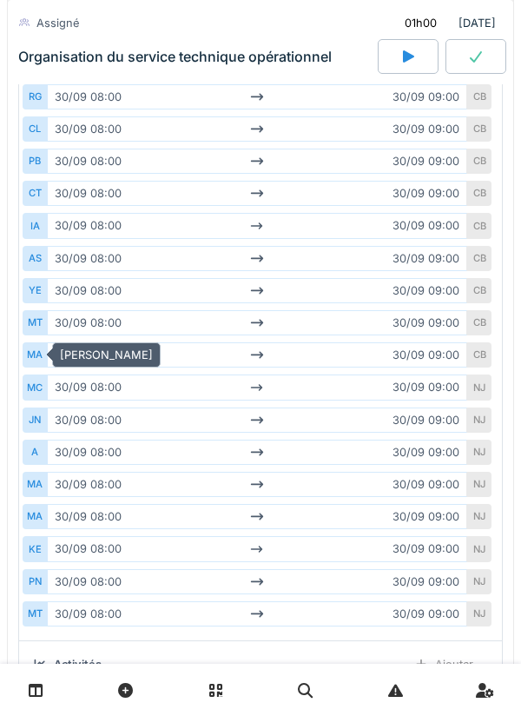
click at [42, 415] on div "JN" at bounding box center [35, 419] width 24 height 25
click at [45, 453] on div "A" at bounding box center [35, 452] width 24 height 25
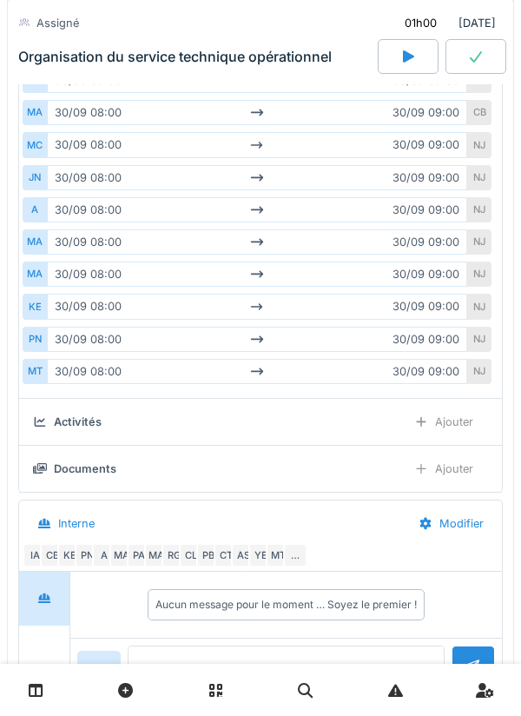
scroll to position [538, 0]
